Goal: Transaction & Acquisition: Purchase product/service

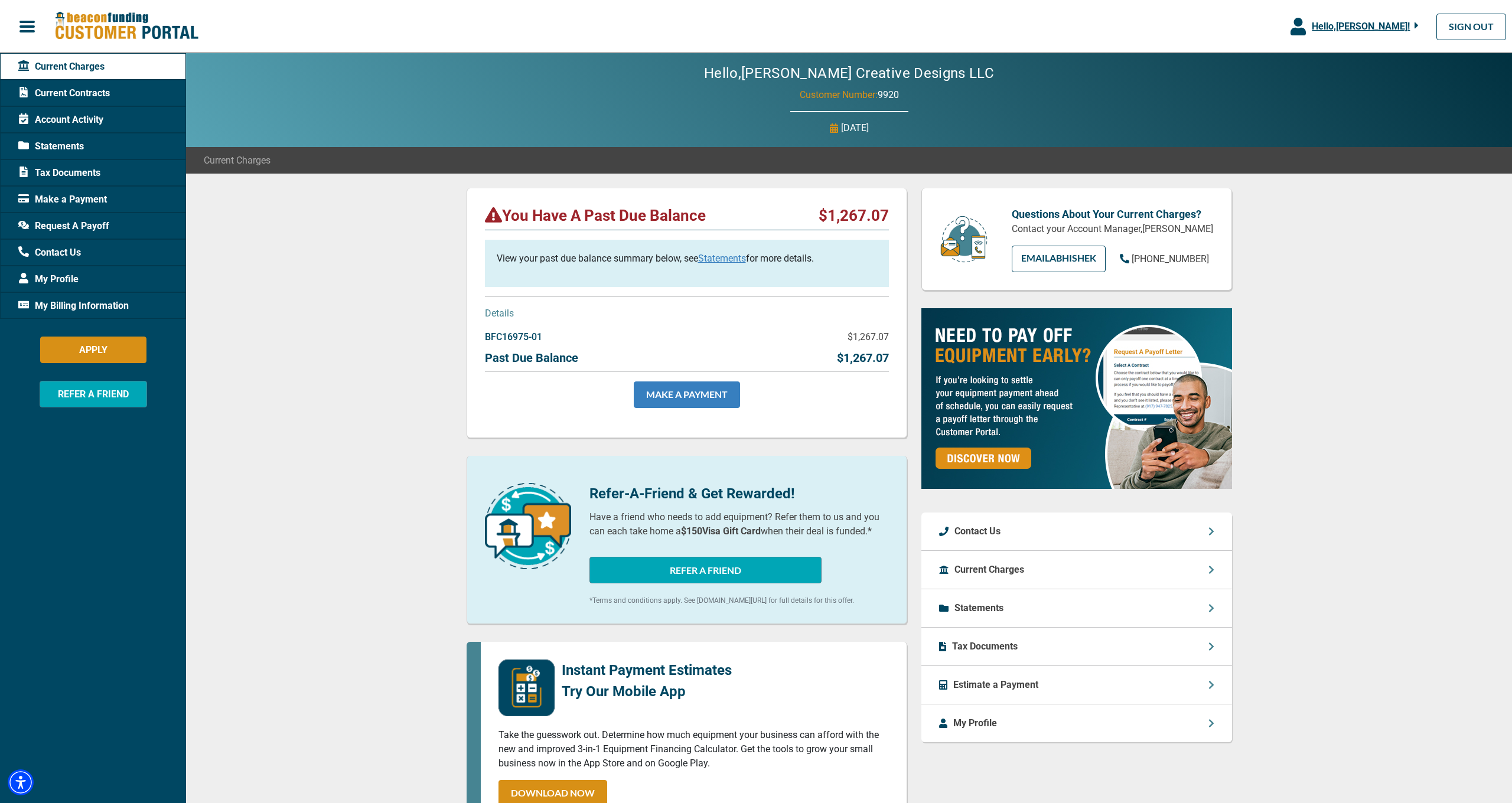
click at [706, 389] on link "MAKE A PAYMENT" at bounding box center [687, 395] width 106 height 27
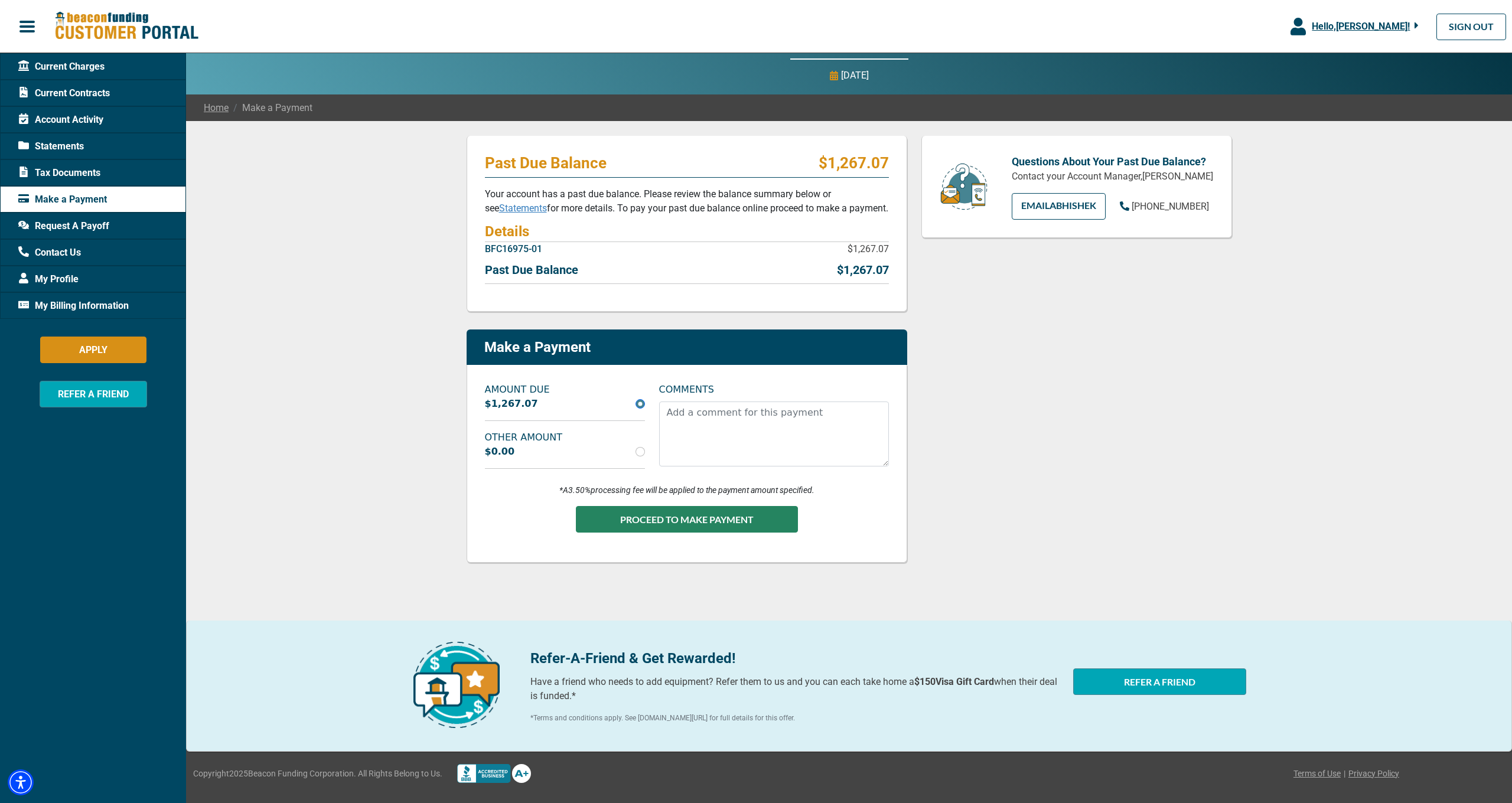
scroll to position [53, 0]
click at [643, 453] on input "radio" at bounding box center [641, 452] width 10 height 10
radio input "true"
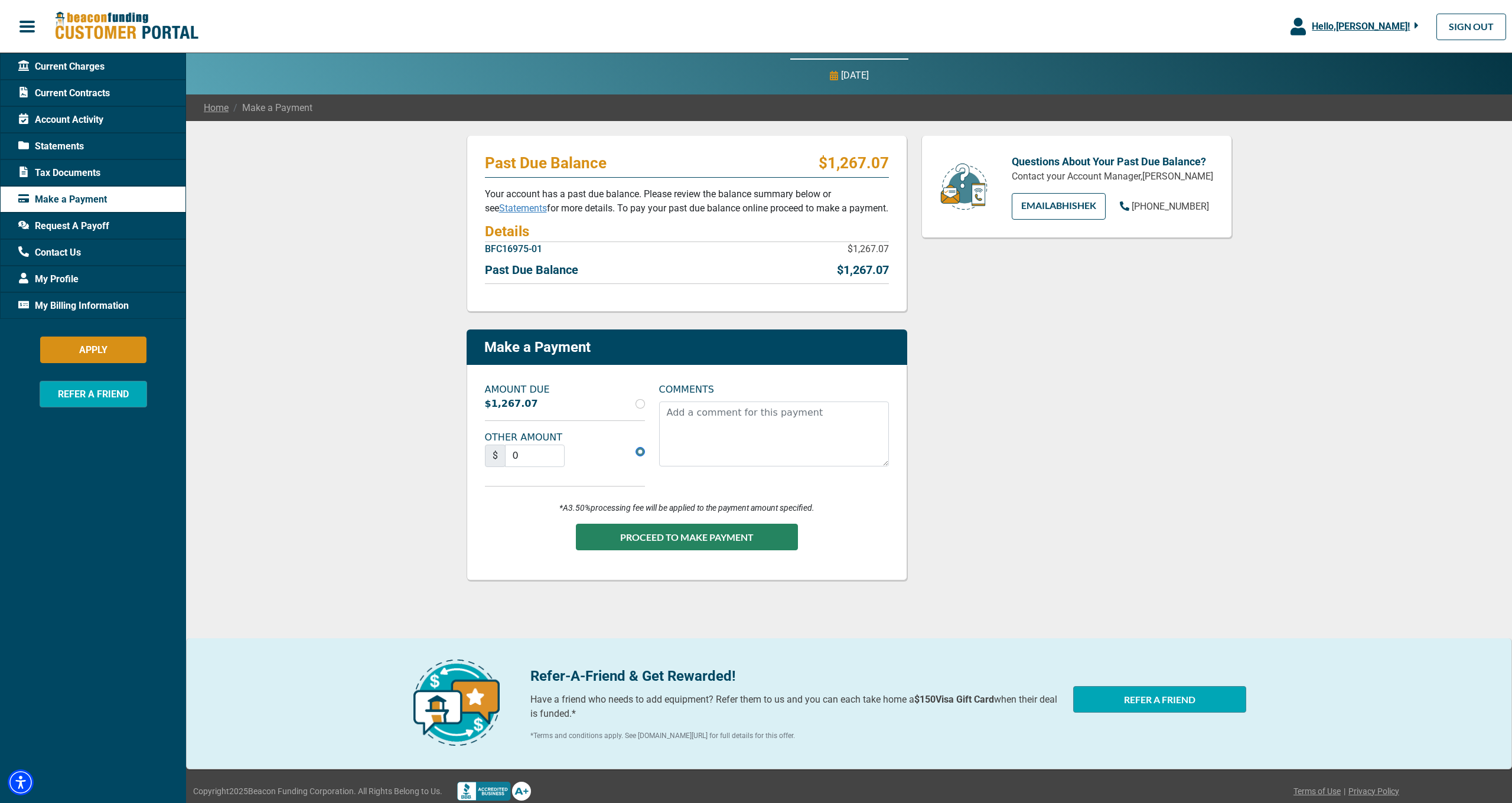
click at [412, 387] on div "Past Due Balance $1,267.07 Your account has a past due balance. Please review t…" at bounding box center [849, 441] width 1326 height 641
click at [639, 404] on input "radio" at bounding box center [641, 404] width 10 height 10
radio input "true"
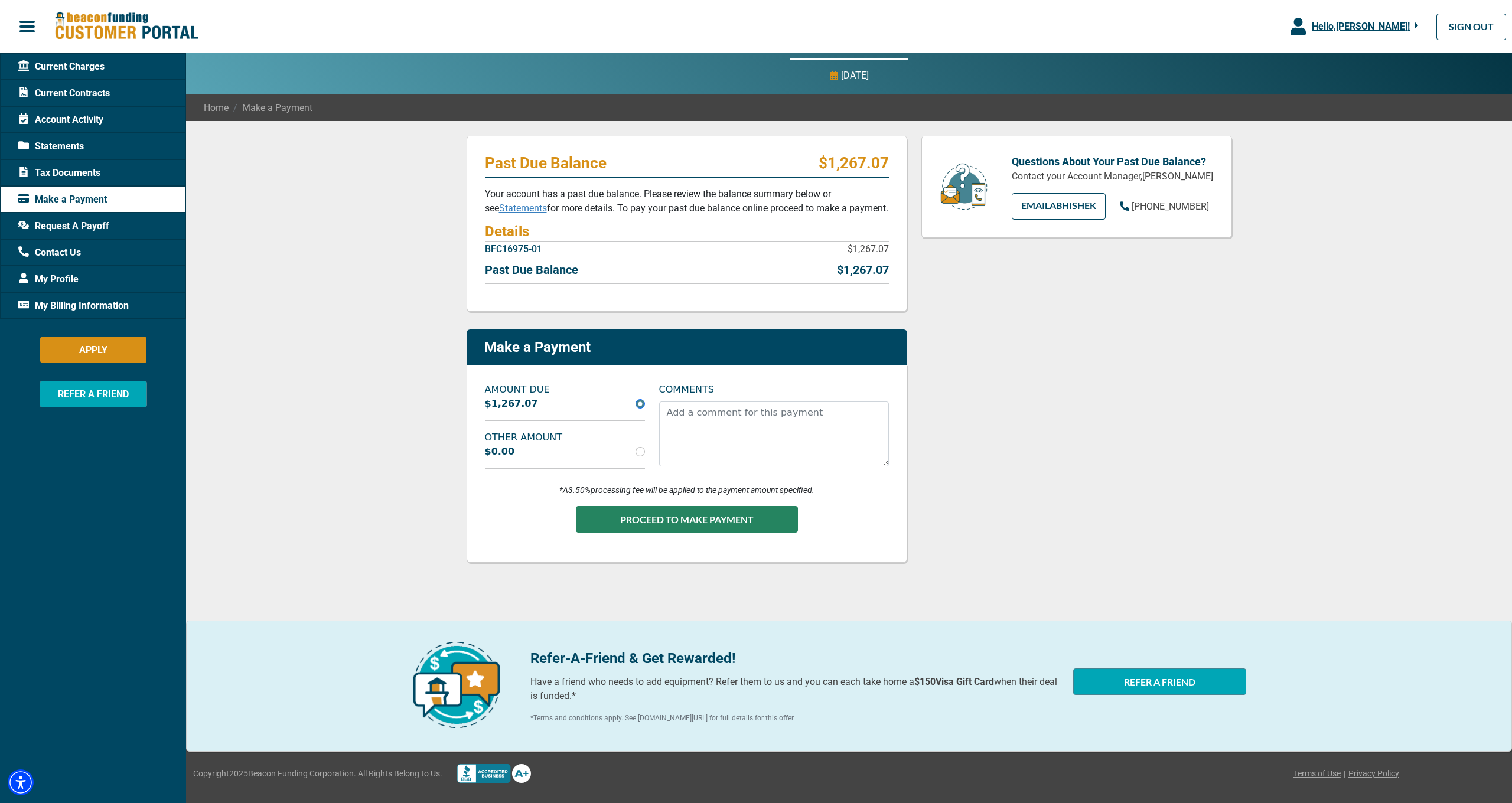
click at [638, 455] on input "radio" at bounding box center [641, 452] width 10 height 10
radio input "true"
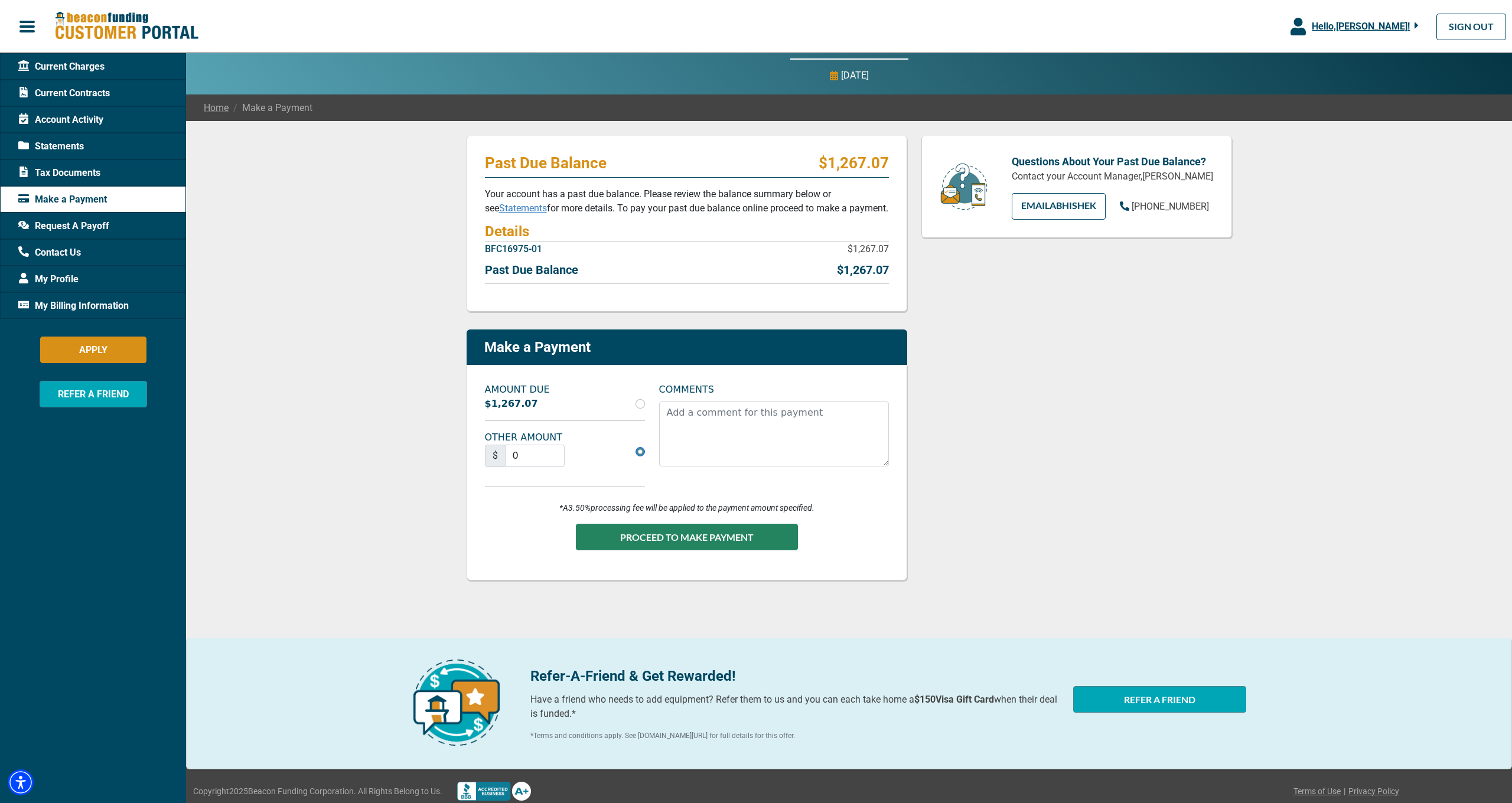
click at [638, 406] on input "radio" at bounding box center [641, 404] width 10 height 10
radio input "true"
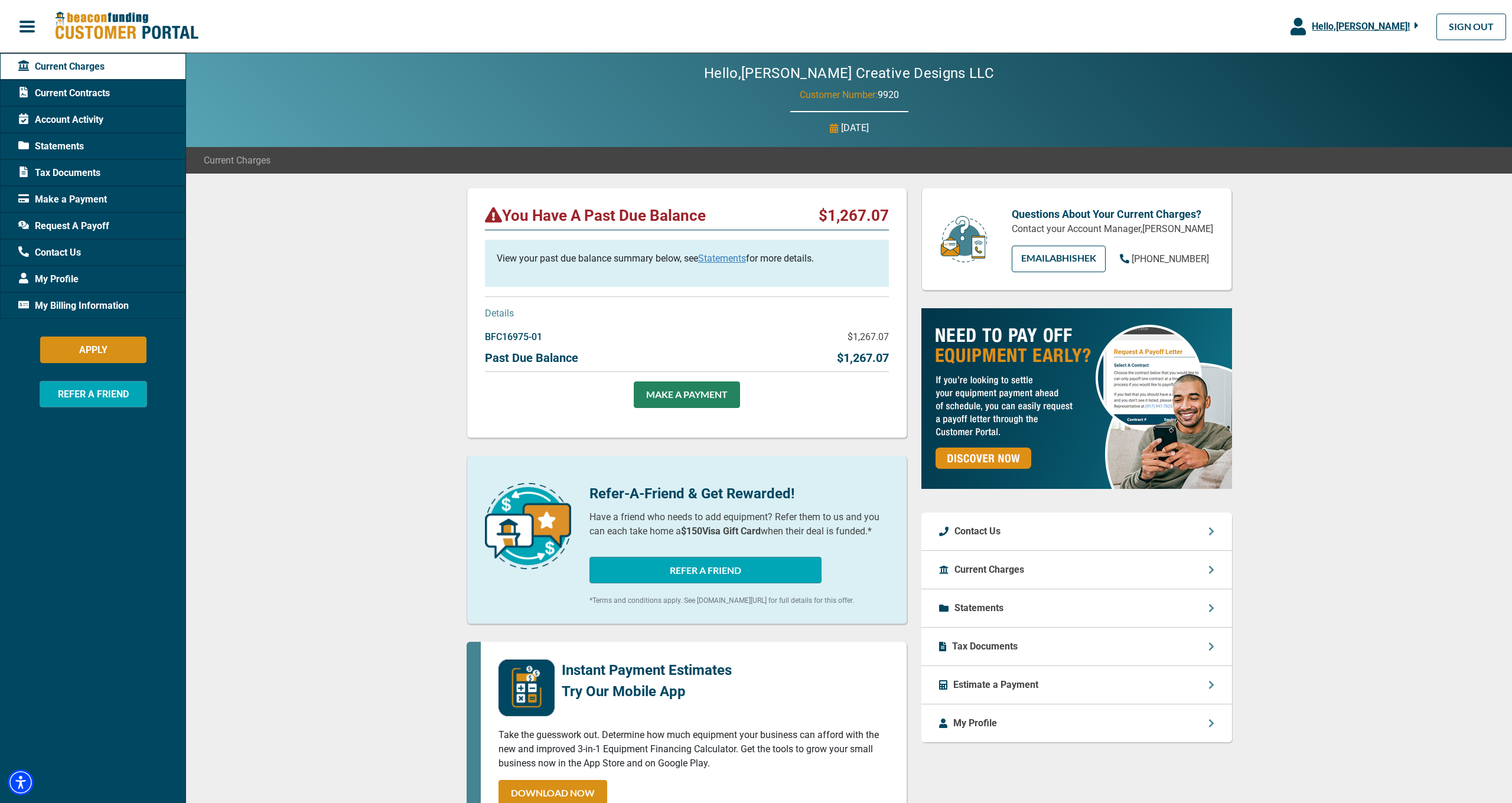
click at [1383, 609] on div "You Have A Past Due Balance $1,267.07 View your past due balance summary below,…" at bounding box center [849, 626] width 1326 height 905
